Goal: Task Accomplishment & Management: Manage account settings

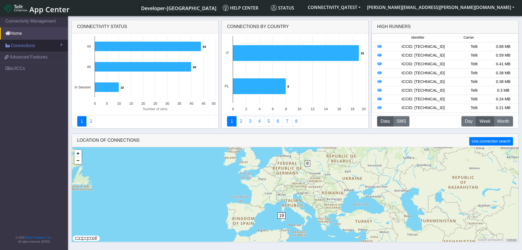
click at [45, 48] on link "Connections" at bounding box center [34, 46] width 68 height 12
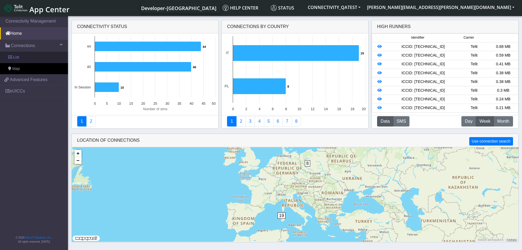
click at [24, 59] on link "List" at bounding box center [34, 57] width 68 height 11
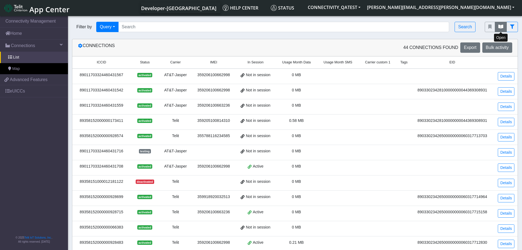
click at [503, 27] on icon "fitlers menu" at bounding box center [501, 26] width 5 height 4
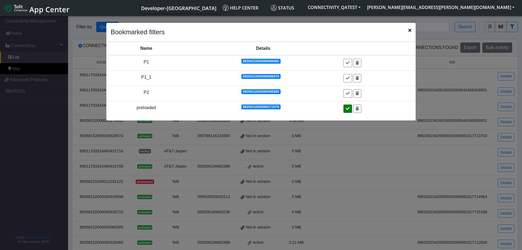
click at [349, 106] on button at bounding box center [347, 108] width 9 height 8
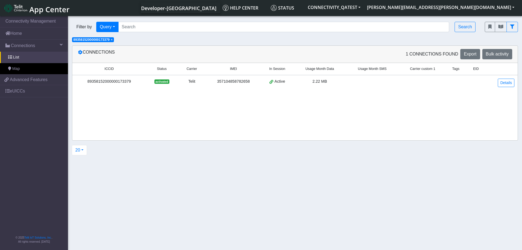
click at [226, 178] on section "Connectivity Management Home Connections List Map 5a56f0ea0f93480ed73c0486b85c4…" at bounding box center [261, 133] width 522 height 237
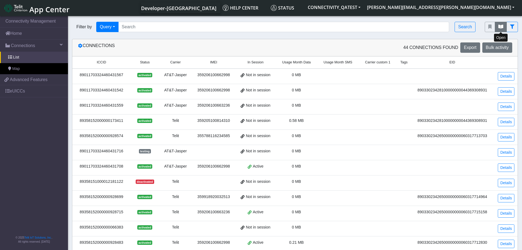
click at [500, 26] on icon "fitlers menu" at bounding box center [501, 26] width 5 height 4
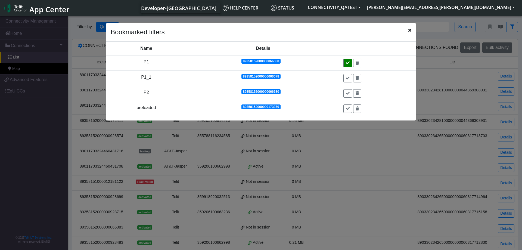
click at [347, 63] on icon at bounding box center [348, 63] width 4 height 4
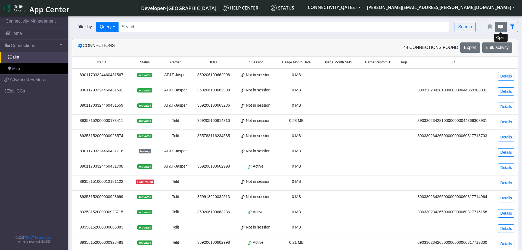
click at [500, 27] on icon "fitlers menu" at bounding box center [501, 26] width 5 height 4
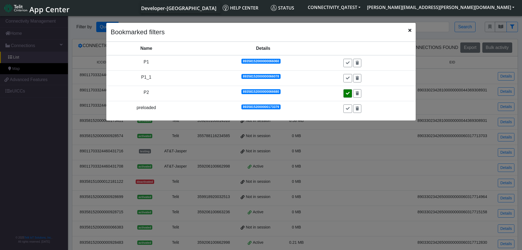
click at [349, 94] on icon at bounding box center [348, 93] width 4 height 4
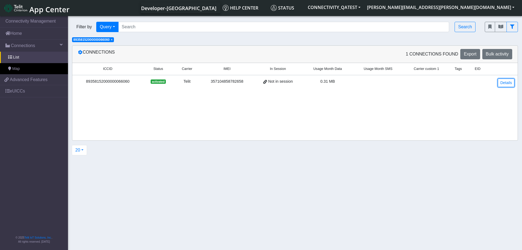
drag, startPoint x: 505, startPoint y: 81, endPoint x: 407, endPoint y: 109, distance: 102.0
click at [505, 81] on link "Details" at bounding box center [506, 83] width 17 height 8
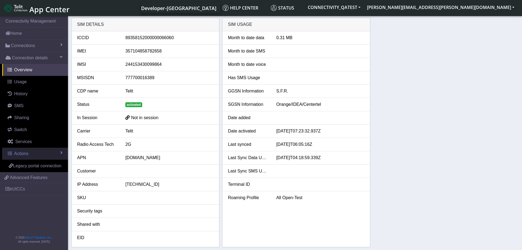
click at [43, 153] on link "Actions" at bounding box center [35, 154] width 66 height 12
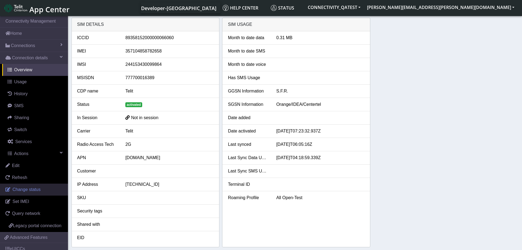
click at [35, 188] on span "Change status" at bounding box center [27, 189] width 28 height 5
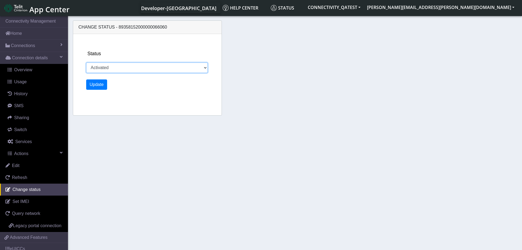
click at [86, 63] on select "Activated Deactivated Blocked" at bounding box center [147, 68] width 122 height 10
select select "deactivated"
click option "Deactivated" at bounding box center [0, 0] width 0 height 0
click at [96, 85] on button "Update" at bounding box center [96, 84] width 21 height 10
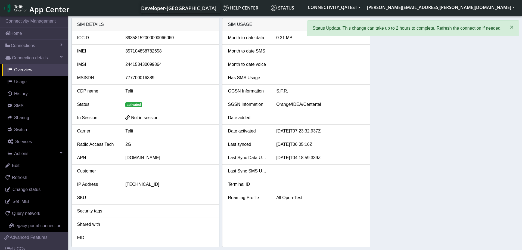
click at [416, 112] on div "SIM details ICCID 89358152000000066060 IMEI 357104858782658 IMSI 24415343009986…" at bounding box center [295, 133] width 447 height 230
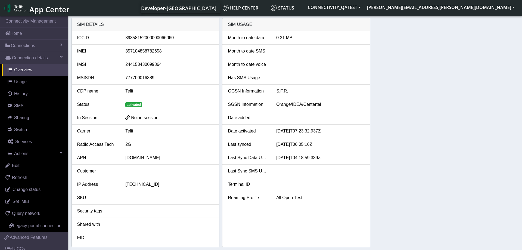
click at [439, 112] on div "SIM details ICCID 89358152000000066060 IMEI 357104858782658 IMSI 24415343009986…" at bounding box center [295, 133] width 447 height 230
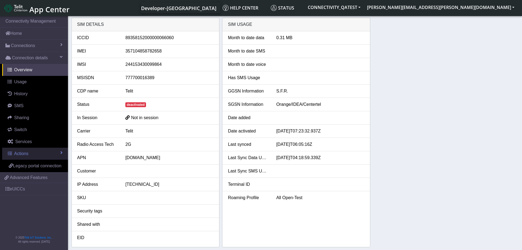
click at [49, 152] on link "Actions" at bounding box center [35, 154] width 66 height 12
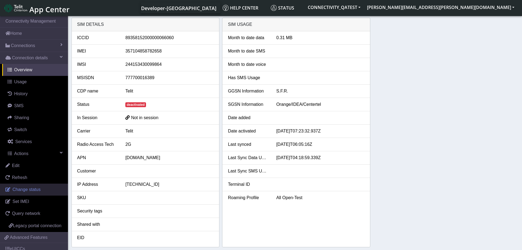
click at [33, 187] on span "Change status" at bounding box center [27, 189] width 28 height 5
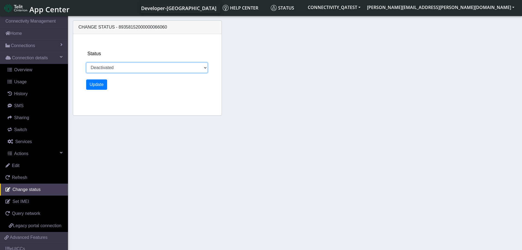
click at [86, 63] on select "Activated Deactivated Blocked" at bounding box center [147, 68] width 122 height 10
select select "activated"
click option "Activated" at bounding box center [0, 0] width 0 height 0
click at [95, 84] on button "Update" at bounding box center [96, 84] width 21 height 10
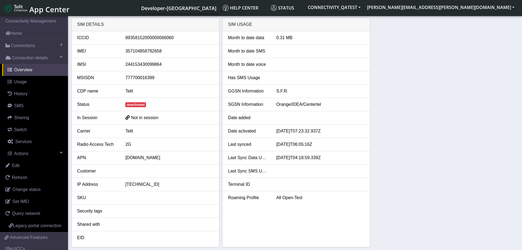
click at [435, 151] on div "SIM details ICCID 89358152000000066060 IMEI 357104858782658 IMSI 24415343009986…" at bounding box center [295, 133] width 447 height 230
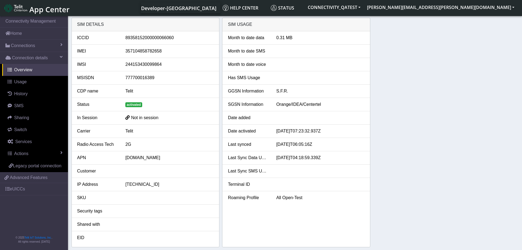
click at [443, 131] on div "SIM details ICCID [TECHNICAL_ID] IMEI [TECHNICAL_ID] IMSI 244153430099864 MSISD…" at bounding box center [295, 133] width 447 height 230
click at [421, 147] on div "SIM details ICCID [TECHNICAL_ID] IMEI [TECHNICAL_ID] IMSI 244153430099864 MSISD…" at bounding box center [295, 133] width 447 height 230
click at [43, 152] on link "Actions" at bounding box center [35, 154] width 66 height 12
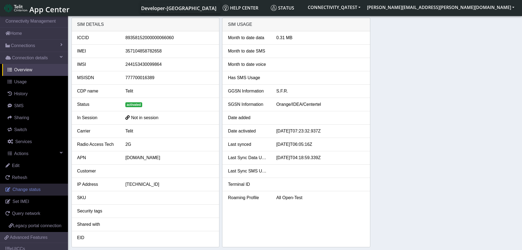
click at [38, 187] on link "Change status" at bounding box center [34, 190] width 68 height 12
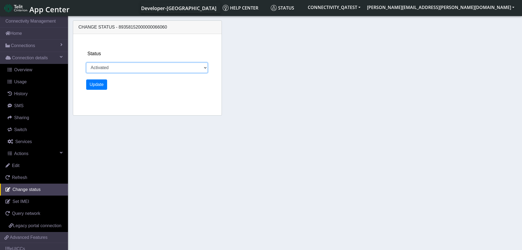
click at [86, 63] on select "Activated Deactivated Blocked" at bounding box center [147, 68] width 122 height 10
select select "deactivated"
click option "Deactivated" at bounding box center [0, 0] width 0 height 0
click at [99, 87] on button "Update" at bounding box center [96, 84] width 21 height 10
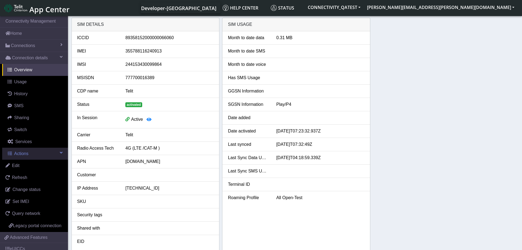
click at [51, 154] on link "Actions" at bounding box center [35, 154] width 66 height 12
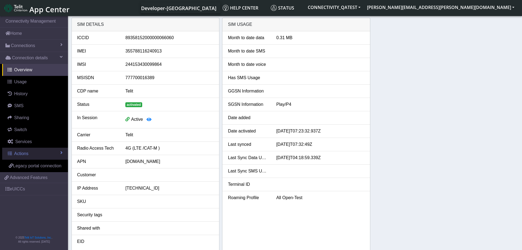
click at [51, 151] on link "Actions" at bounding box center [35, 154] width 66 height 12
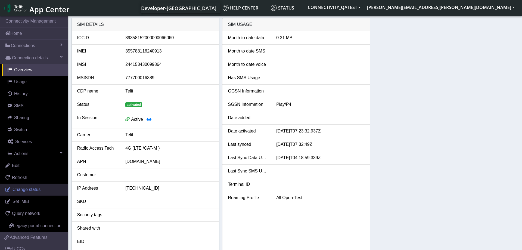
click at [32, 187] on span "Change status" at bounding box center [27, 189] width 28 height 5
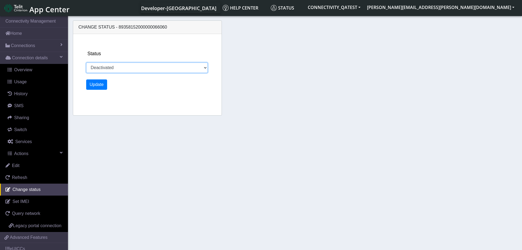
click at [86, 63] on select "Activated Deactivated Blocked" at bounding box center [147, 68] width 122 height 10
select select "activated"
click option "Activated" at bounding box center [0, 0] width 0 height 0
click at [98, 89] on button "Update" at bounding box center [96, 84] width 21 height 10
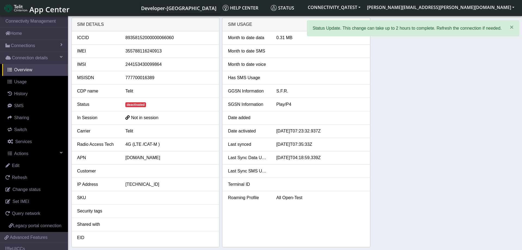
click at [449, 104] on div "SIM details ICCID 89358152000000066060 IMEI 355788116240913 IMSI 24415343009986…" at bounding box center [295, 133] width 447 height 230
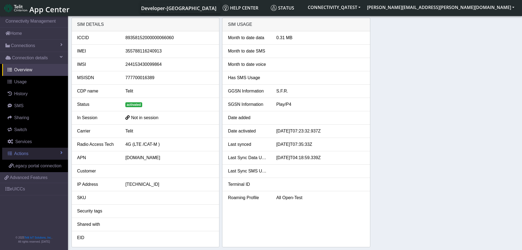
click at [49, 153] on link "Actions" at bounding box center [35, 154] width 66 height 12
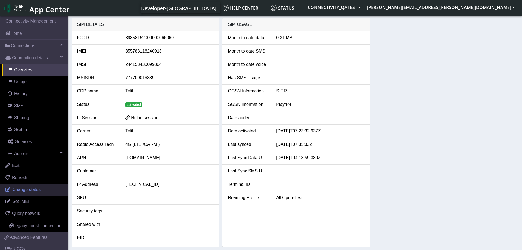
click at [38, 189] on span "Change status" at bounding box center [27, 189] width 28 height 5
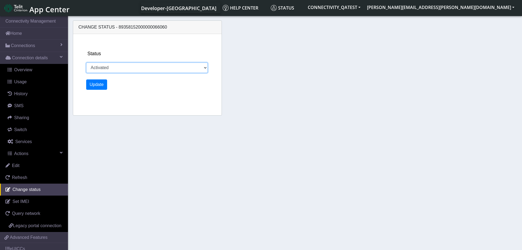
click at [86, 63] on select "Activated Deactivated Blocked" at bounding box center [147, 68] width 122 height 10
select select "deactivated"
click option "Deactivated" at bounding box center [0, 0] width 0 height 0
click at [98, 86] on button "Update" at bounding box center [96, 84] width 21 height 10
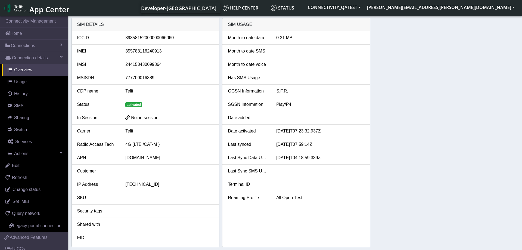
click at [480, 131] on div "SIM details ICCID [TECHNICAL_ID] IMEI [TECHNICAL_ID] IMSI 244153430099864 MSISD…" at bounding box center [295, 133] width 447 height 230
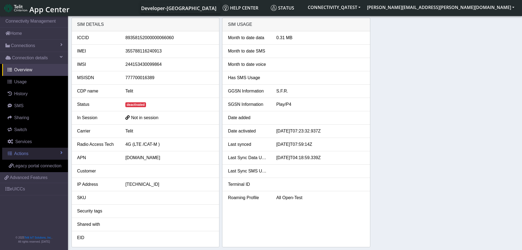
click at [28, 151] on span "Actions" at bounding box center [21, 153] width 14 height 5
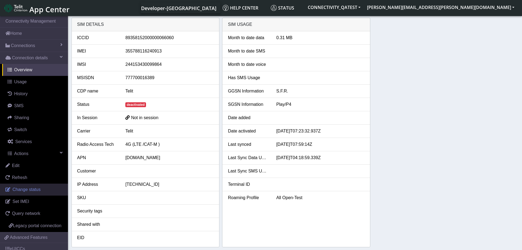
click at [36, 190] on span "Change status" at bounding box center [27, 189] width 28 height 5
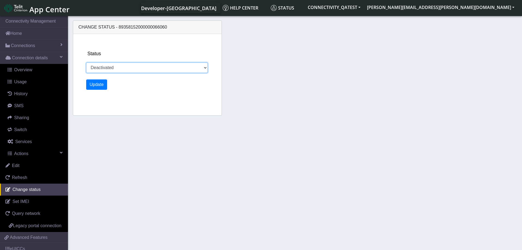
click at [86, 63] on select "Activated Deactivated Blocked" at bounding box center [147, 68] width 122 height 10
select select "activated"
click option "Activated" at bounding box center [0, 0] width 0 height 0
click at [99, 84] on button "Update" at bounding box center [96, 84] width 21 height 10
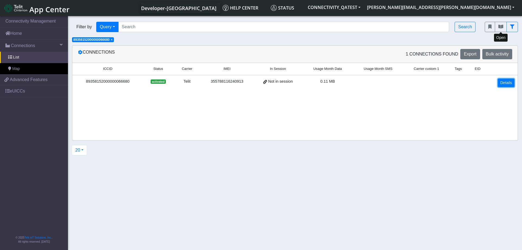
click at [510, 84] on link "Details" at bounding box center [506, 83] width 17 height 8
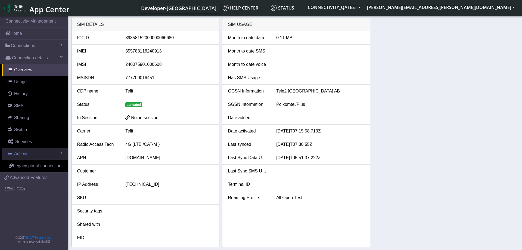
click at [33, 151] on link "Actions" at bounding box center [35, 154] width 66 height 12
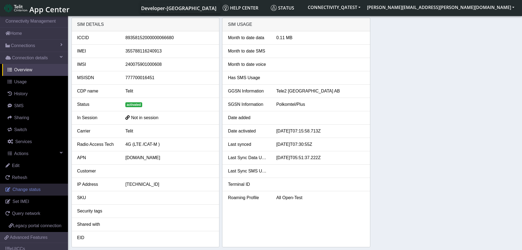
click at [25, 188] on span "Change status" at bounding box center [27, 189] width 28 height 5
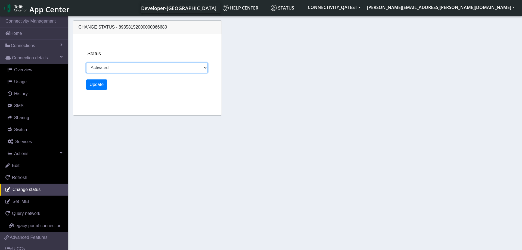
click at [86, 63] on select "Activated Deactivated Blocked" at bounding box center [147, 68] width 122 height 10
select select "deactivated"
click option "Deactivated" at bounding box center [0, 0] width 0 height 0
click at [100, 86] on button "Update" at bounding box center [96, 84] width 21 height 10
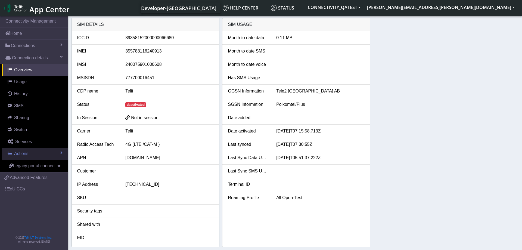
click at [47, 154] on link "Actions" at bounding box center [35, 154] width 66 height 12
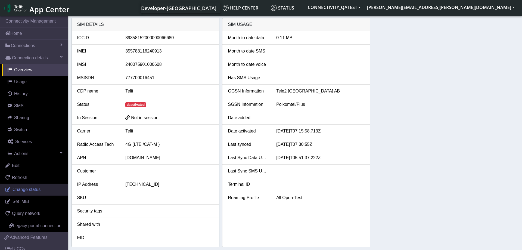
click at [37, 188] on span "Change status" at bounding box center [27, 189] width 28 height 5
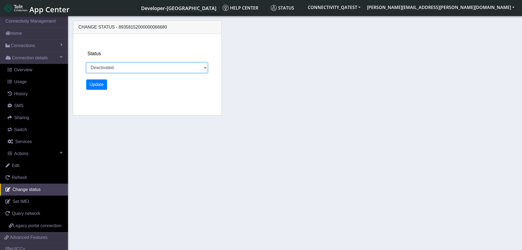
click at [86, 63] on select "Activated Deactivated Blocked" at bounding box center [147, 68] width 122 height 10
select select "activated"
click option "Activated" at bounding box center [0, 0] width 0 height 0
click at [98, 85] on button "Update" at bounding box center [96, 84] width 21 height 10
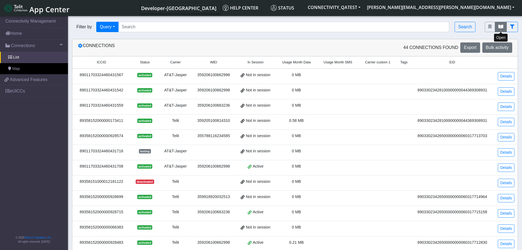
click at [498, 29] on button "fitlers menu" at bounding box center [501, 27] width 12 height 10
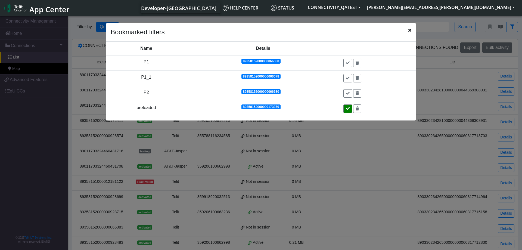
click at [349, 107] on icon at bounding box center [348, 109] width 4 height 4
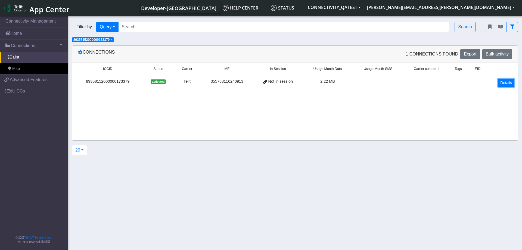
click at [510, 84] on link "Details" at bounding box center [506, 83] width 17 height 8
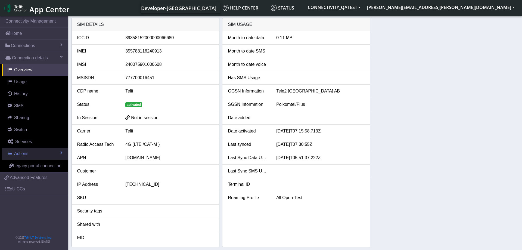
click at [31, 153] on link "Actions" at bounding box center [35, 154] width 66 height 12
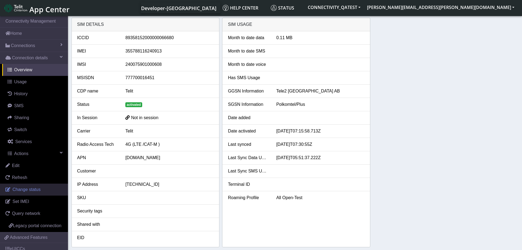
click at [24, 191] on span "Change status" at bounding box center [27, 189] width 28 height 5
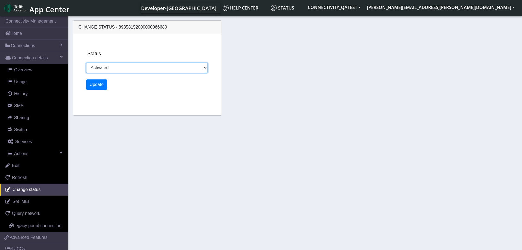
click at [86, 63] on select "Activated Deactivated Blocked" at bounding box center [147, 68] width 122 height 10
select select "blocked"
click option "Blocked" at bounding box center [0, 0] width 0 height 0
click at [97, 86] on button "Update" at bounding box center [96, 84] width 21 height 10
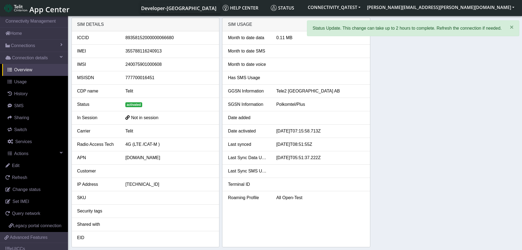
click at [434, 123] on div "SIM details ICCID 89358152000000066680 IMEI 355788116240913 IMSI 24007590100060…" at bounding box center [295, 133] width 447 height 230
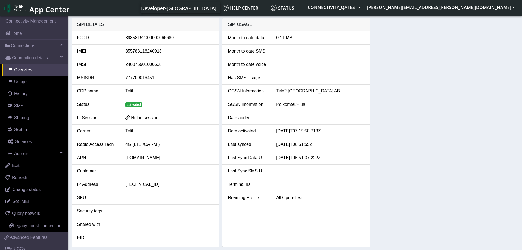
click at [400, 114] on div "SIM details ICCID 89358152000000066680 IMEI 355788116240913 IMSI 24007590100060…" at bounding box center [295, 133] width 447 height 230
